Goal: Task Accomplishment & Management: Complete application form

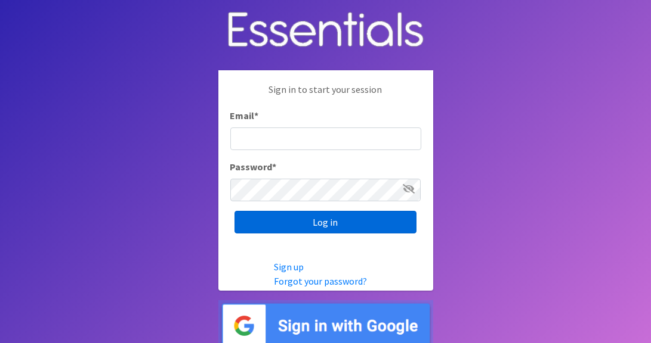
type input "[PERSON_NAME][EMAIL_ADDRESS][DOMAIN_NAME]"
click at [351, 216] on input "Log in" at bounding box center [325, 222] width 182 height 23
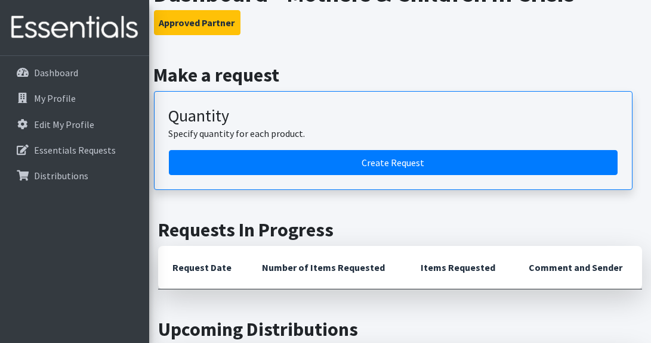
scroll to position [742, 0]
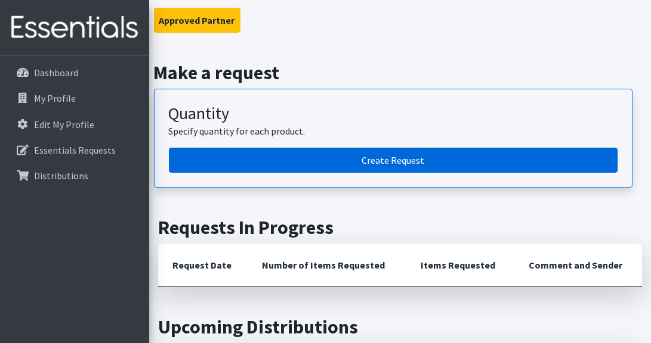
click at [513, 156] on link "Create Request" at bounding box center [393, 160] width 448 height 25
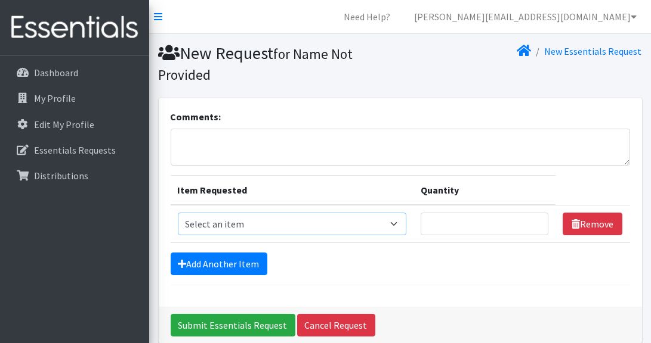
click at [398, 219] on select "Select an item 2T3T(30/child) 3T4T(30/child) 4T5T(30/child) Cloth Diaper Kit (s…" at bounding box center [292, 224] width 229 height 23
select select "966"
click at [178, 213] on select "Select an item 2T3T(30/child) 3T4T(30/child) 4T5T(30/child) Cloth Diaper Kit (s…" at bounding box center [292, 224] width 229 height 23
click at [341, 141] on textarea "Comments:" at bounding box center [400, 147] width 459 height 37
click at [273, 141] on textarea "Please add this oder to the previous order if possible" at bounding box center [400, 147] width 459 height 37
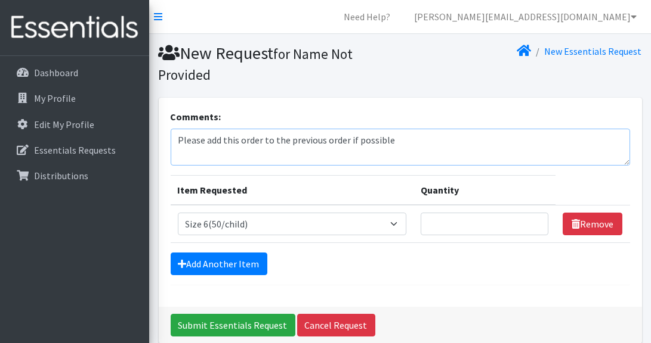
click at [240, 138] on textarea "Please add this order to the previous order if possible" at bounding box center [400, 147] width 459 height 37
type textarea "Please add this baby order to the previous order if possible"
click at [535, 221] on input "1" at bounding box center [484, 224] width 128 height 23
type input "2"
click at [535, 221] on input "2" at bounding box center [484, 224] width 128 height 23
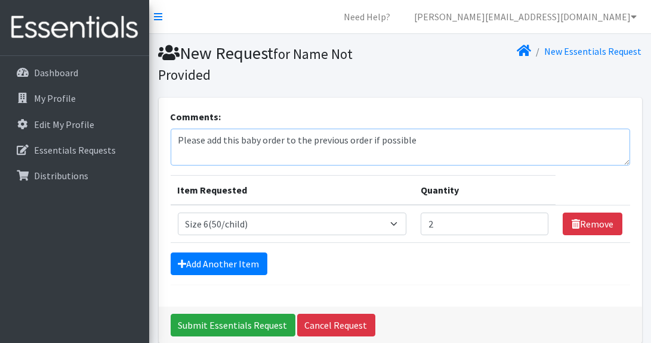
click at [450, 143] on textarea "Please add this baby order to the previous order if possible" at bounding box center [400, 147] width 459 height 37
click at [450, 143] on textarea "Please add this baby order to the previous order if possible, will also, take w…" at bounding box center [400, 147] width 459 height 37
click at [584, 134] on textarea "Please add this baby order to the previous order if possible, will also take wi…" at bounding box center [400, 147] width 459 height 37
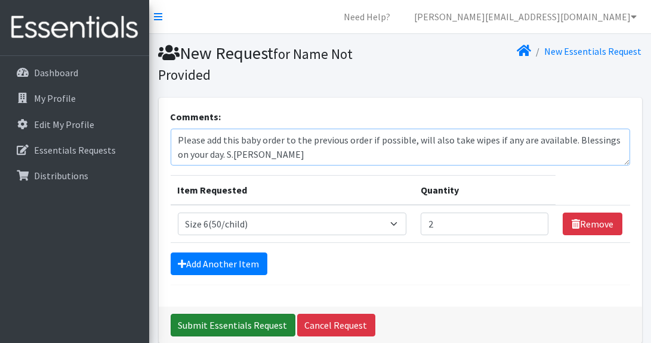
type textarea "Please add this baby order to the previous order if possible, will also take wi…"
click at [252, 324] on input "Submit Essentials Request" at bounding box center [233, 325] width 125 height 23
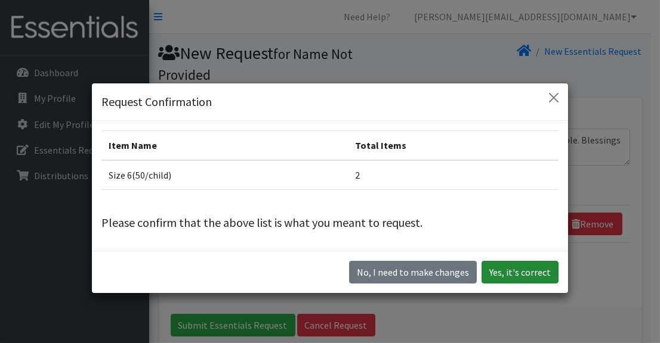
click at [507, 270] on button "Yes, it's correct" at bounding box center [519, 272] width 77 height 23
